Goal: Information Seeking & Learning: Learn about a topic

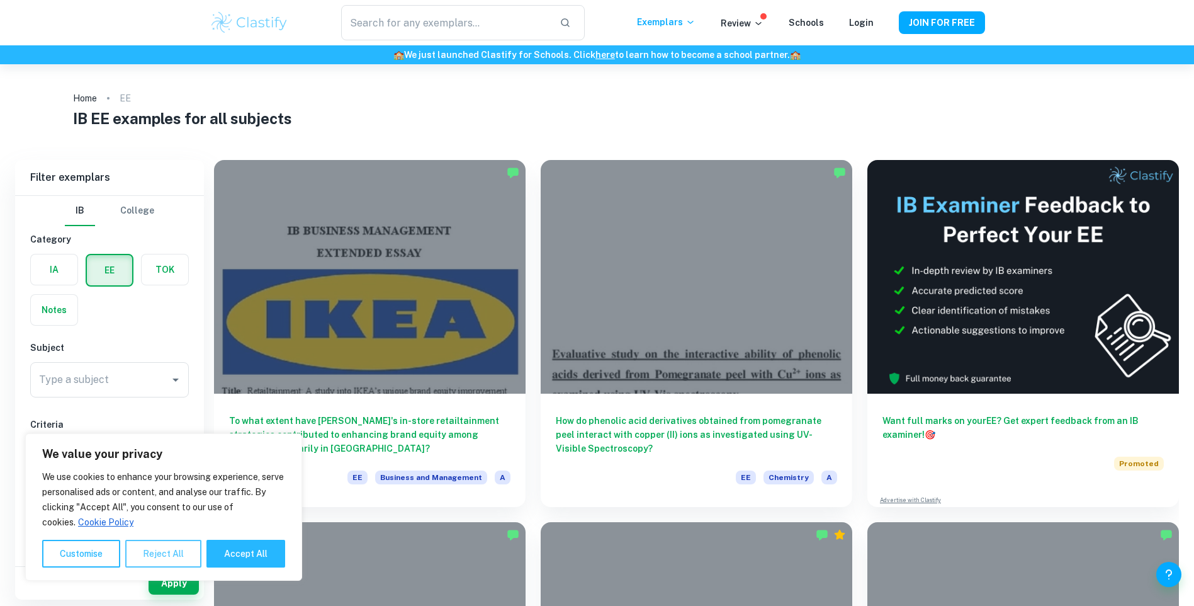
click at [163, 557] on button "Reject All" at bounding box center [163, 554] width 76 height 28
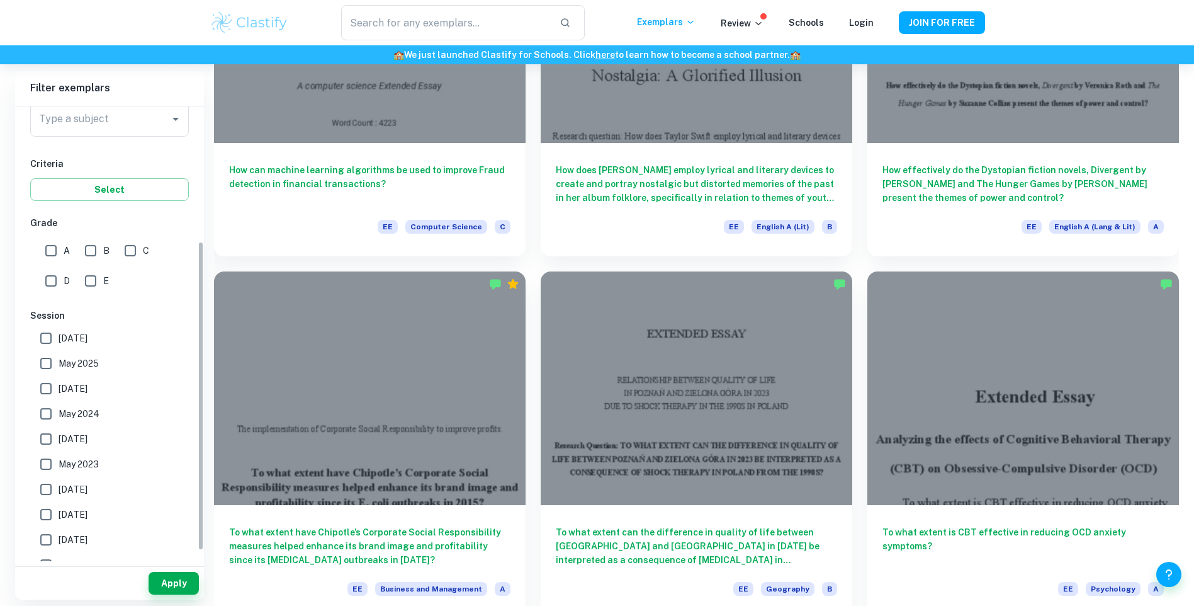
scroll to position [150, 0]
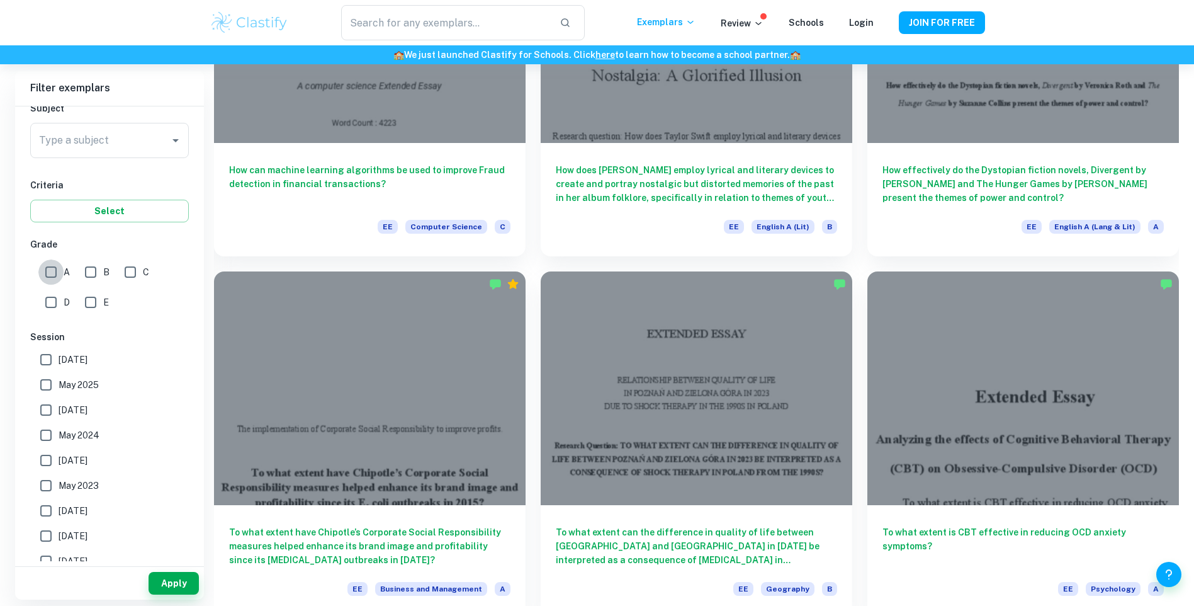
click at [52, 271] on input "A" at bounding box center [50, 271] width 25 height 25
checkbox input "true"
click at [165, 582] on button "Apply" at bounding box center [174, 583] width 50 height 23
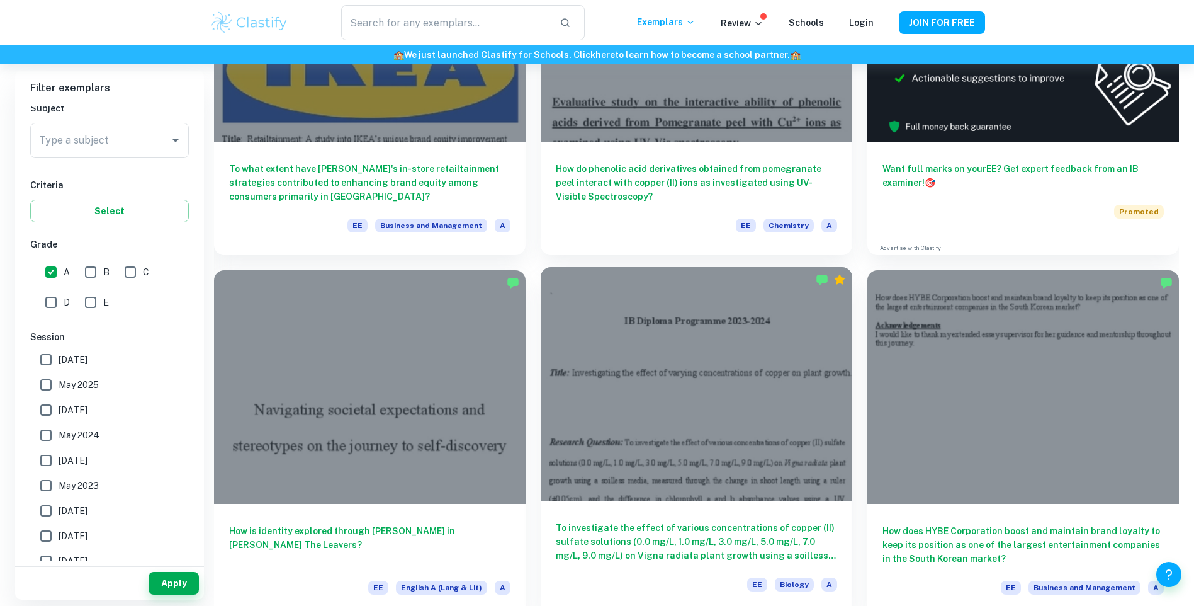
scroll to position [0, 0]
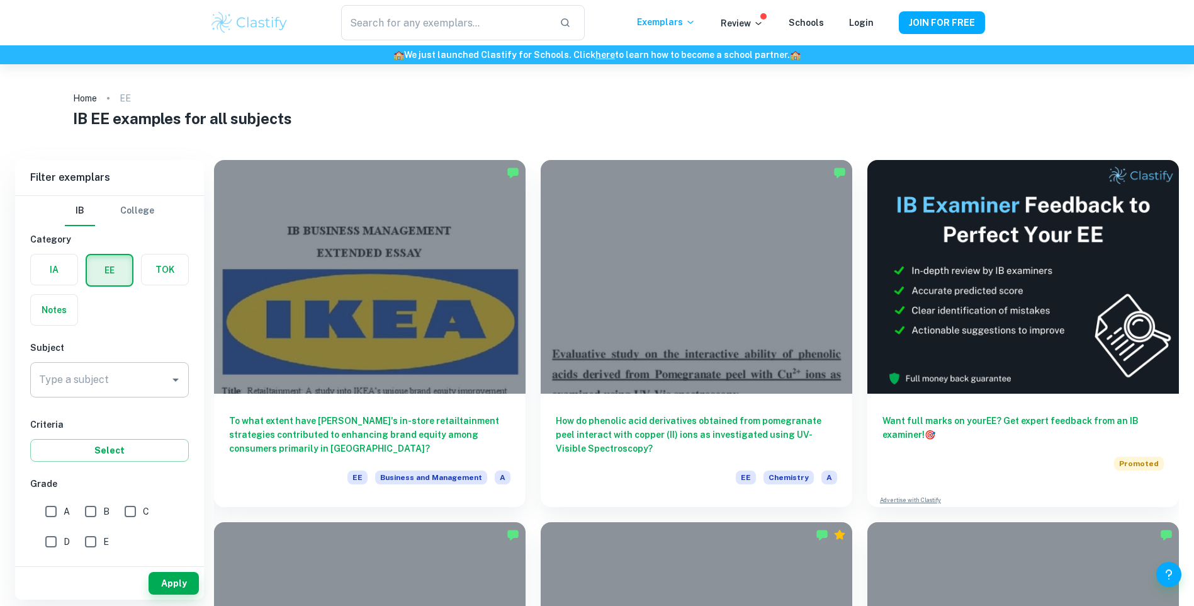
click at [177, 379] on icon "Open" at bounding box center [176, 379] width 6 height 3
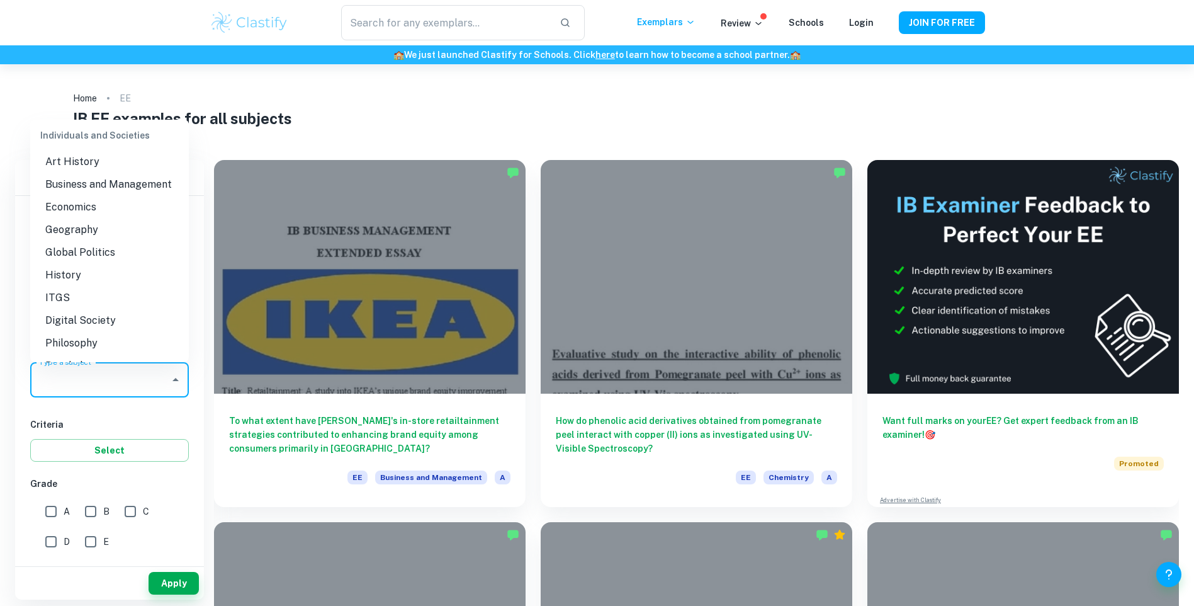
scroll to position [1070, 0]
click at [74, 263] on li "Economics" at bounding box center [109, 252] width 159 height 23
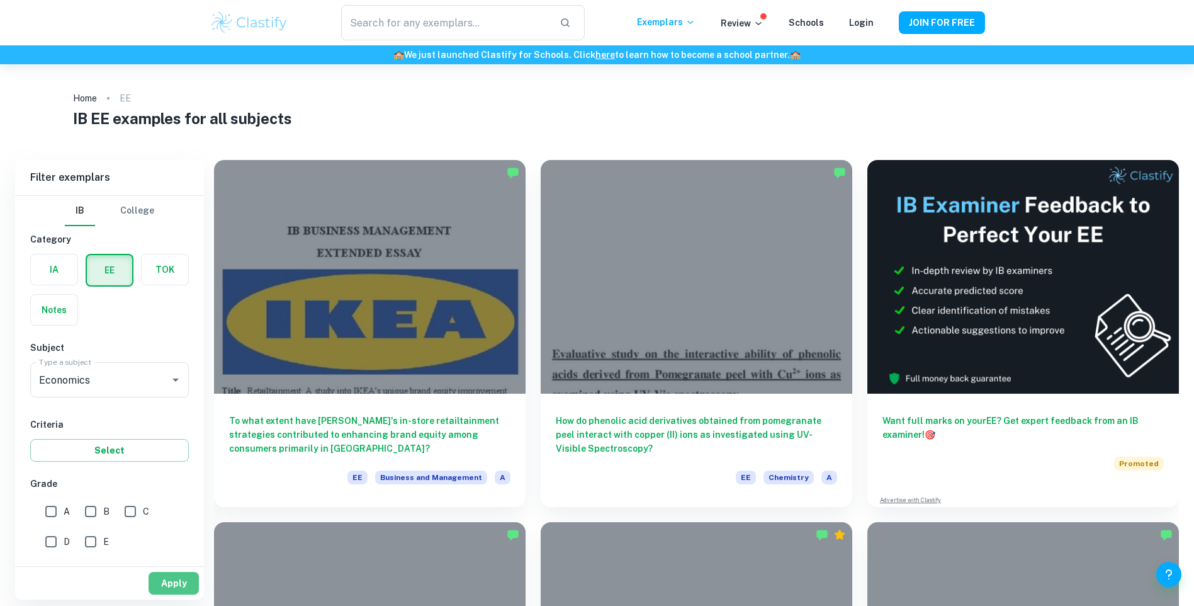
click at [183, 584] on button "Apply" at bounding box center [174, 583] width 50 height 23
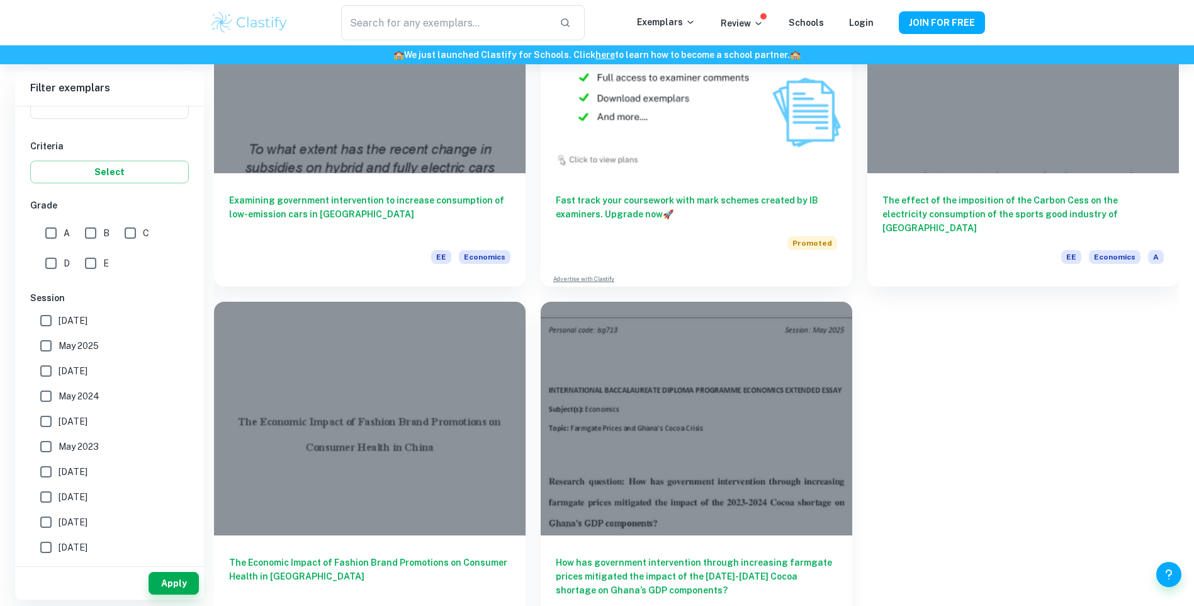
scroll to position [8594, 0]
